Goal: Check status: Check status

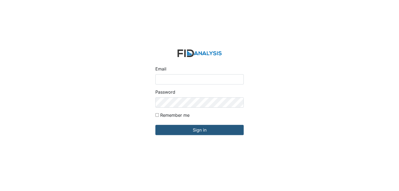
click at [178, 78] on input "Email" at bounding box center [199, 79] width 88 height 10
type input "[EMAIL_ADDRESS][DOMAIN_NAME]"
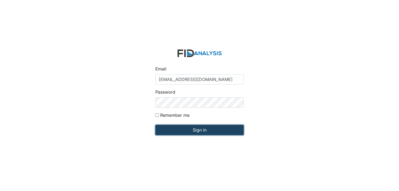
click at [195, 131] on input "Sign in" at bounding box center [199, 130] width 88 height 10
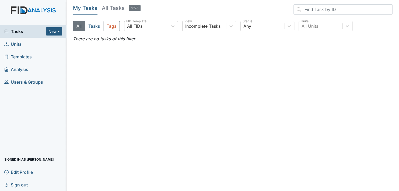
click at [13, 44] on span "Units" at bounding box center [12, 44] width 17 height 8
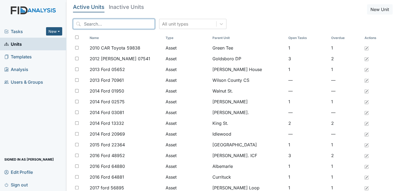
click at [95, 25] on input "search" at bounding box center [114, 24] width 82 height 10
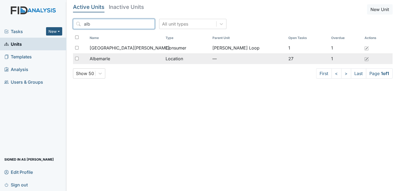
type input "alb"
click at [113, 59] on div "Albemarle" at bounding box center [125, 58] width 71 height 6
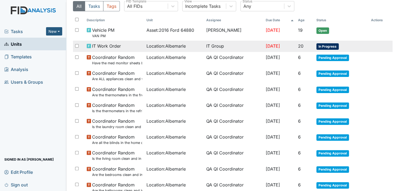
scroll to position [54, 0]
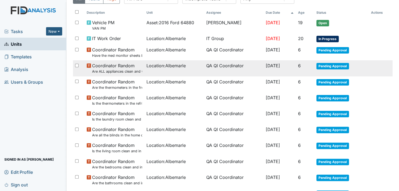
click at [335, 65] on span "Pending Approval" at bounding box center [332, 66] width 33 height 6
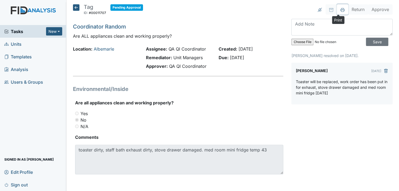
click at [340, 10] on icon at bounding box center [342, 10] width 4 height 4
click at [76, 8] on icon at bounding box center [76, 7] width 6 height 6
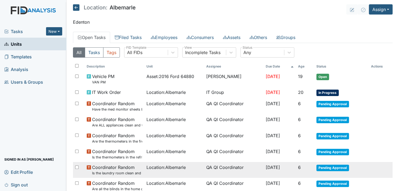
click at [333, 167] on span "Pending Approval" at bounding box center [332, 168] width 33 height 6
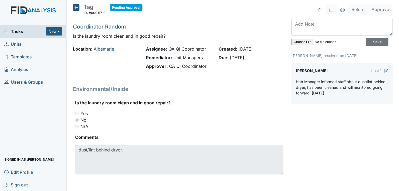
click at [74, 8] on icon at bounding box center [76, 7] width 6 height 6
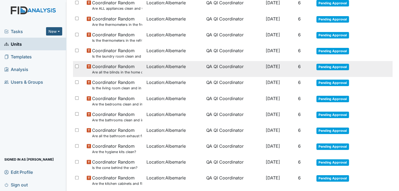
scroll to position [108, 0]
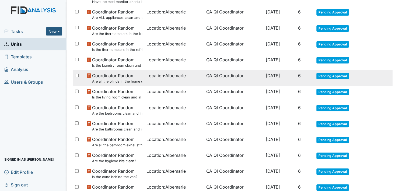
click at [332, 76] on span "Pending Approval" at bounding box center [332, 76] width 33 height 6
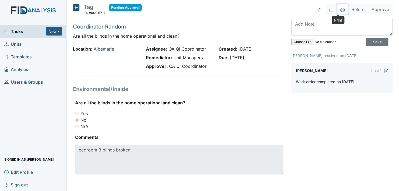
click at [340, 9] on icon at bounding box center [342, 10] width 4 height 4
click at [76, 7] on icon at bounding box center [76, 7] width 6 height 6
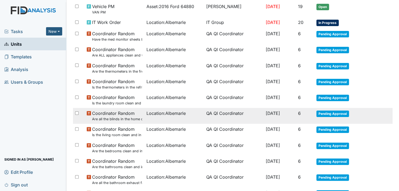
scroll to position [108, 0]
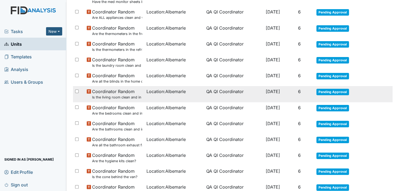
click at [327, 91] on span "Pending Approval" at bounding box center [332, 92] width 33 height 6
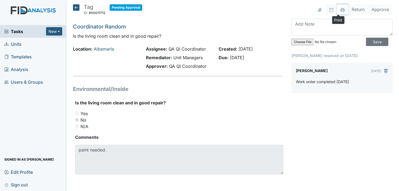
click at [340, 10] on icon at bounding box center [342, 10] width 4 height 4
click at [78, 7] on icon at bounding box center [76, 7] width 6 height 6
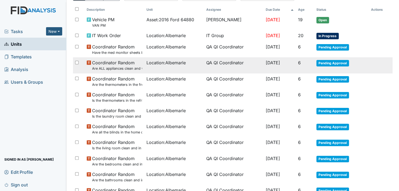
scroll to position [81, 0]
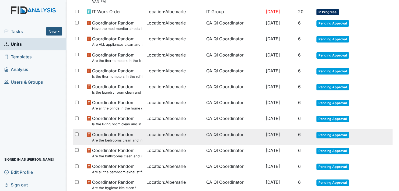
click at [326, 134] on span "Pending Approval" at bounding box center [332, 135] width 33 height 6
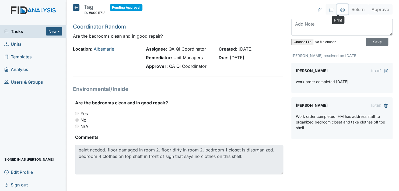
click at [341, 10] on icon at bounding box center [342, 11] width 3 height 2
click at [74, 7] on icon at bounding box center [76, 7] width 6 height 6
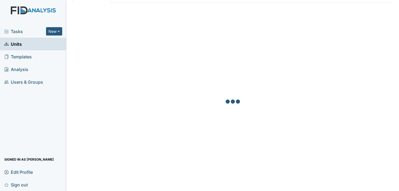
scroll to position [54, 0]
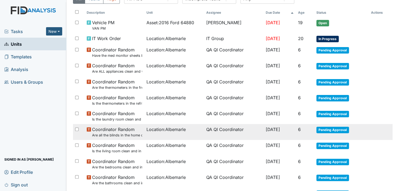
click at [330, 128] on span "Pending Approval" at bounding box center [332, 130] width 33 height 6
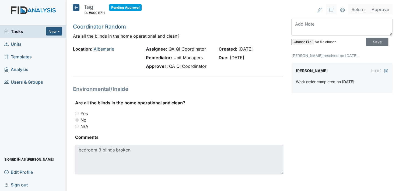
click at [76, 6] on icon at bounding box center [76, 7] width 6 height 6
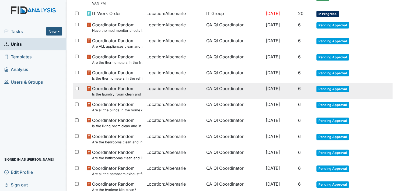
scroll to position [108, 0]
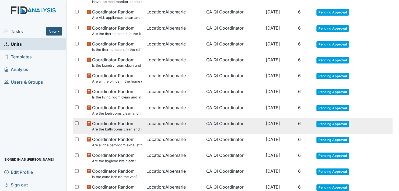
click at [333, 122] on span "Pending Approval" at bounding box center [332, 124] width 33 height 6
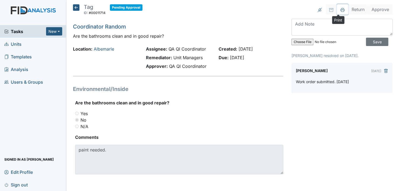
click at [340, 9] on icon at bounding box center [342, 10] width 4 height 4
click at [75, 5] on icon at bounding box center [76, 7] width 6 height 6
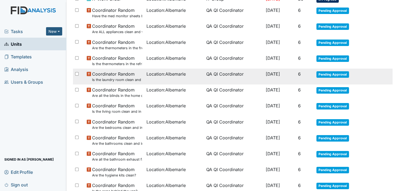
scroll to position [108, 0]
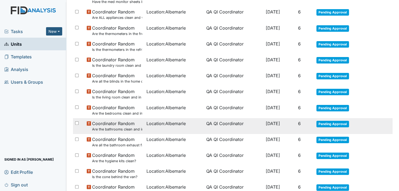
click at [333, 122] on span "Pending Approval" at bounding box center [332, 124] width 33 height 6
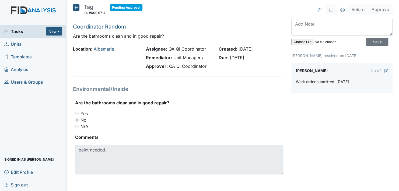
click at [74, 8] on icon at bounding box center [76, 7] width 6 height 6
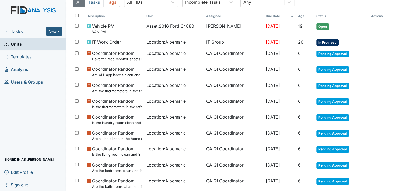
scroll to position [54, 0]
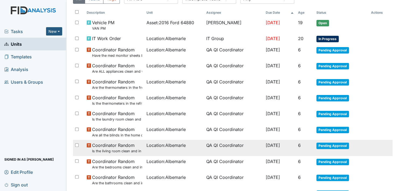
click at [325, 146] on span "Pending Approval" at bounding box center [332, 146] width 33 height 6
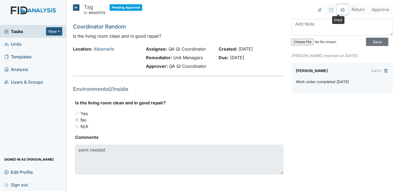
click at [340, 9] on icon at bounding box center [342, 10] width 4 height 4
click at [76, 8] on icon at bounding box center [76, 7] width 6 height 6
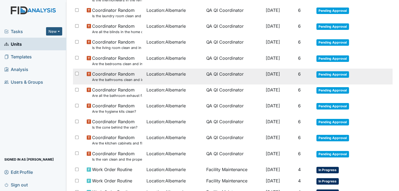
scroll to position [215, 0]
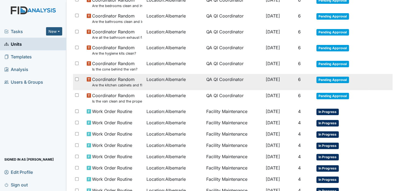
click at [336, 81] on span "Pending Approval" at bounding box center [332, 80] width 33 height 6
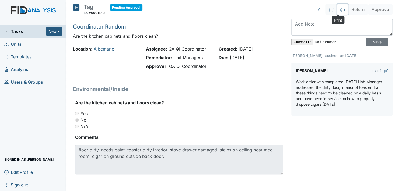
drag, startPoint x: 339, startPoint y: 9, endPoint x: 35, endPoint y: 159, distance: 338.9
click at [340, 9] on icon at bounding box center [342, 10] width 4 height 4
click at [389, 64] on div "Return Approve Archive Task × Are you sure you want to archive this task? It wi…" at bounding box center [341, 95] width 109 height 183
drag, startPoint x: 267, startPoint y: 15, endPoint x: 234, endPoint y: 8, distance: 34.3
click at [266, 13] on header "Tag ID: #00011718 Pending Approval Autosaving..." at bounding box center [178, 11] width 210 height 14
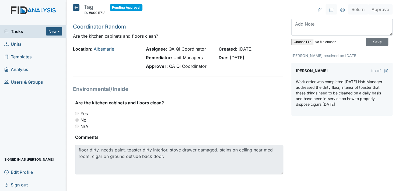
click at [76, 7] on icon at bounding box center [76, 7] width 6 height 6
